Goal: Information Seeking & Learning: Learn about a topic

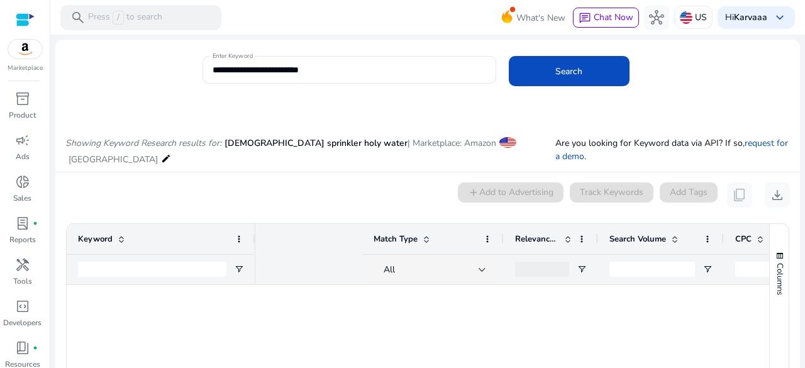
scroll to position [0, 347]
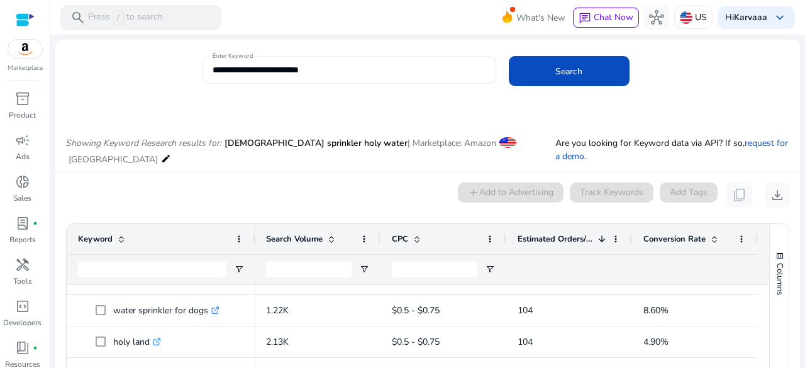
drag, startPoint x: 207, startPoint y: 69, endPoint x: 332, endPoint y: 70, distance: 125.2
click at [332, 70] on div "**********" at bounding box center [350, 70] width 294 height 28
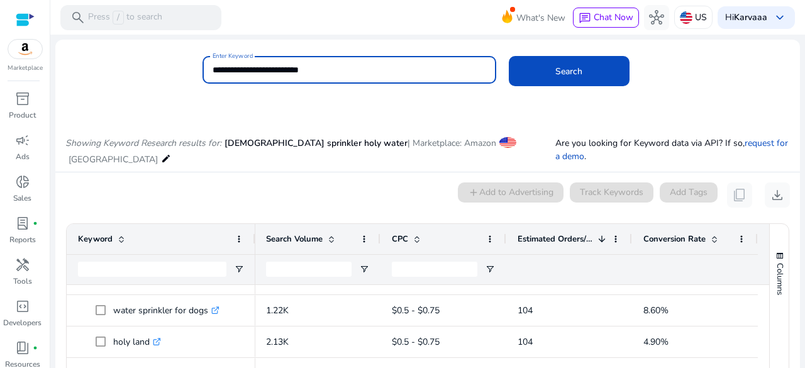
drag, startPoint x: 332, startPoint y: 70, endPoint x: 196, endPoint y: 77, distance: 136.7
click at [196, 77] on div "**********" at bounding box center [422, 76] width 735 height 41
type input "**********"
click at [509, 56] on button "Search" at bounding box center [569, 71] width 121 height 30
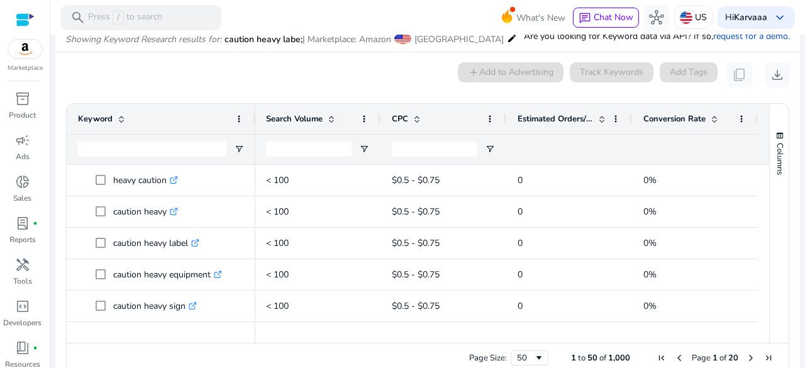
click at [597, 116] on span at bounding box center [602, 119] width 10 height 10
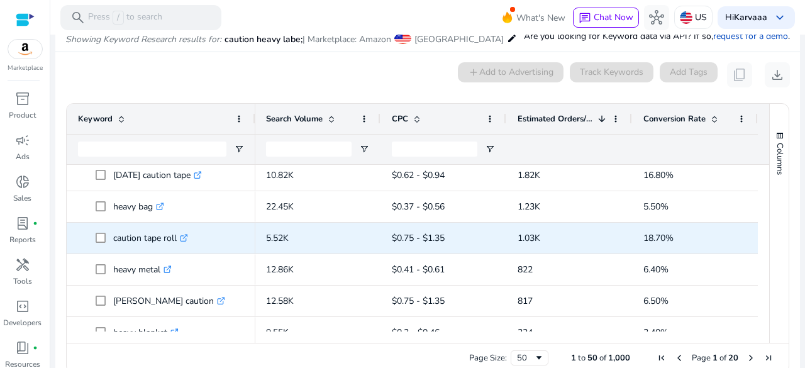
scroll to position [89, 0]
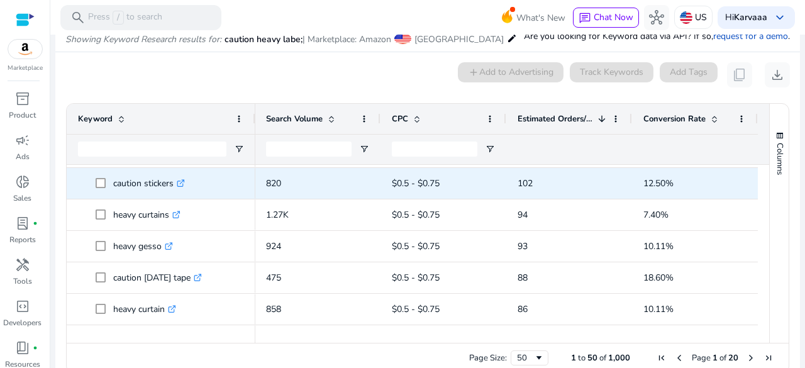
click at [127, 177] on p "caution stickers .st0{fill:#2c8af8}" at bounding box center [149, 183] width 72 height 26
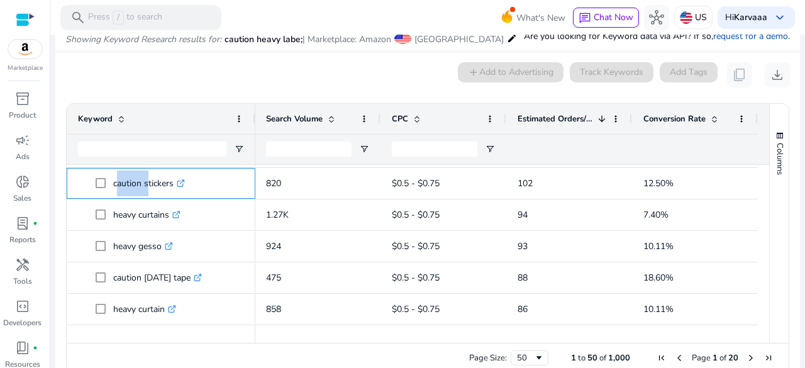
copy p "caution stickers"
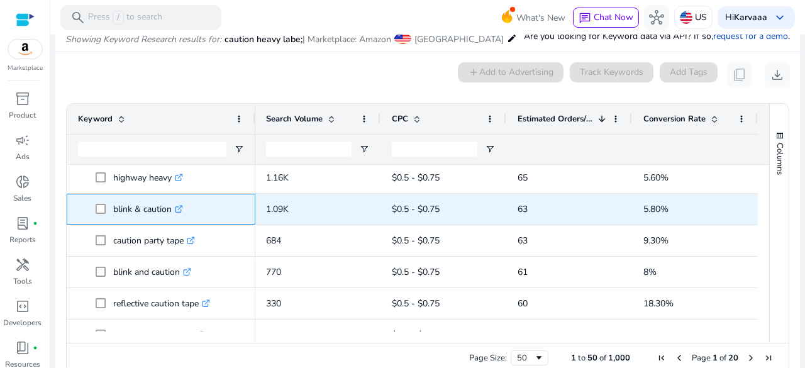
click at [224, 213] on span "blink & caution .st0{fill:#2c8af8}" at bounding box center [170, 209] width 148 height 26
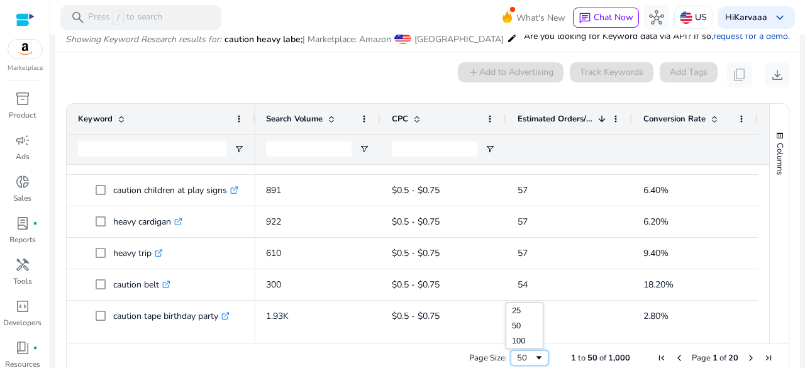
click at [521, 355] on div "50" at bounding box center [525, 357] width 17 height 11
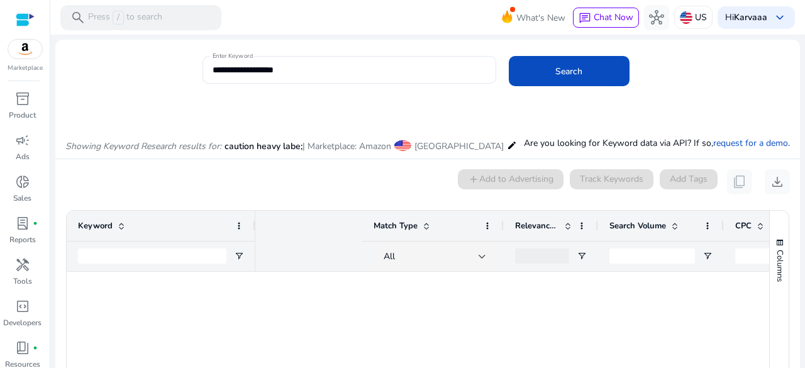
scroll to position [0, 312]
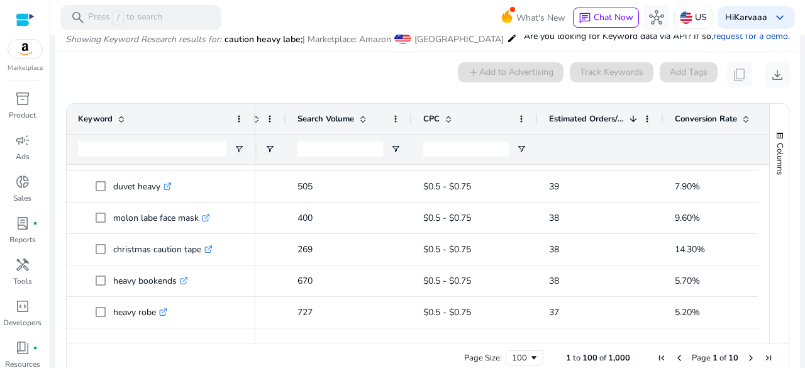
click at [433, 85] on div "0 keyword(s) selected add Add to Advertising Track Keywords Add Tags content_co…" at bounding box center [427, 74] width 725 height 25
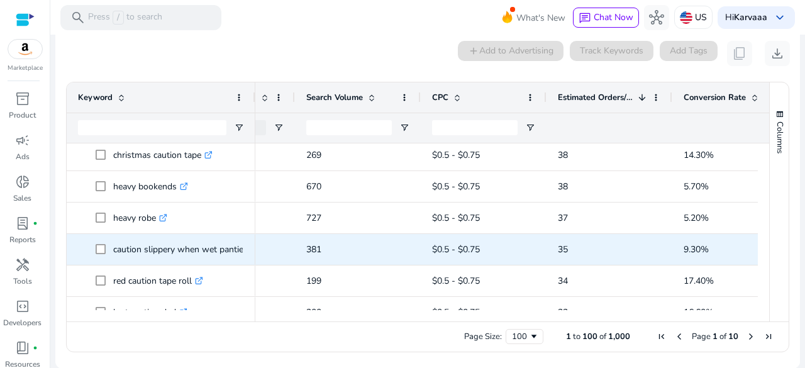
scroll to position [0, 304]
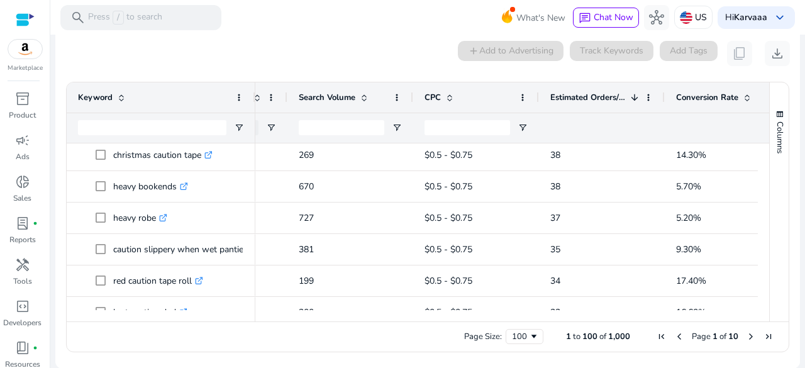
click at [409, 60] on div "0 keyword(s) selected add Add to Advertising Track Keywords Add Tags content_co…" at bounding box center [427, 53] width 725 height 25
click at [418, 58] on div "0 keyword(s) selected add Add to Advertising Track Keywords Add Tags content_co…" at bounding box center [427, 53] width 725 height 25
click at [406, 58] on div "0 keyword(s) selected add Add to Advertising Track Keywords Add Tags content_co…" at bounding box center [427, 53] width 725 height 25
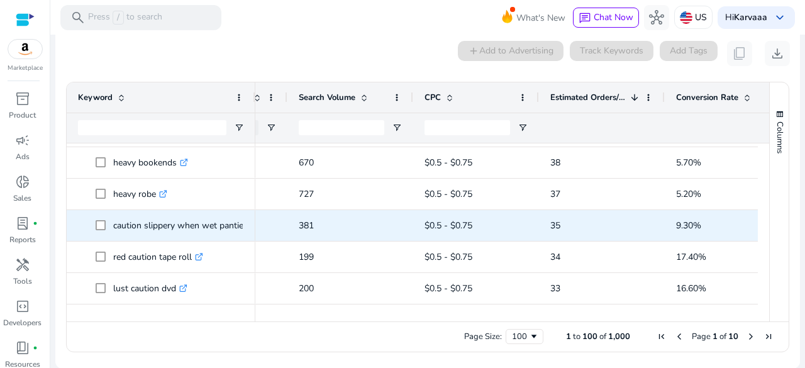
scroll to position [2266, 0]
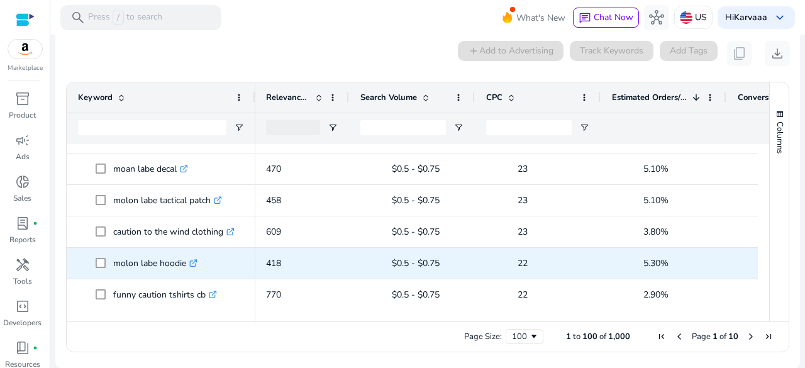
scroll to position [0, 347]
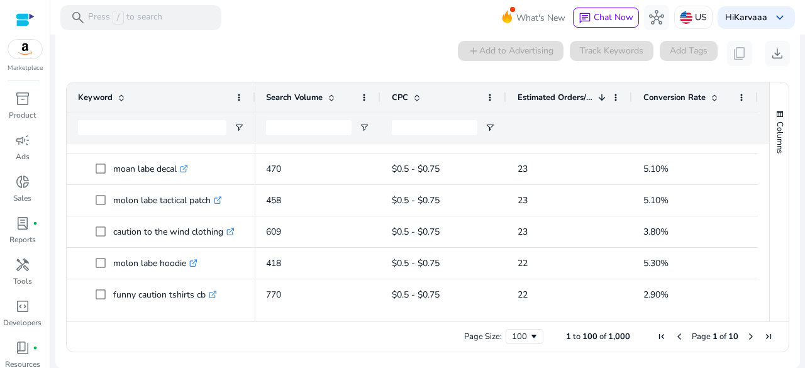
click at [740, 338] on span "Page 1 of 10" at bounding box center [715, 336] width 125 height 11
click at [746, 340] on span "Next Page" at bounding box center [751, 336] width 10 height 10
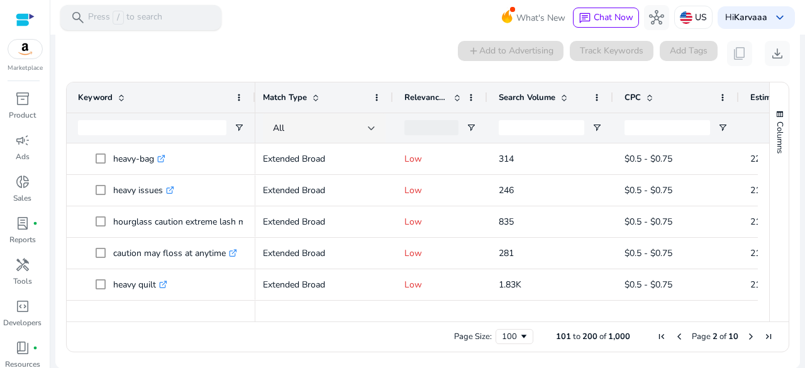
scroll to position [356, 0]
